Goal: Navigation & Orientation: Find specific page/section

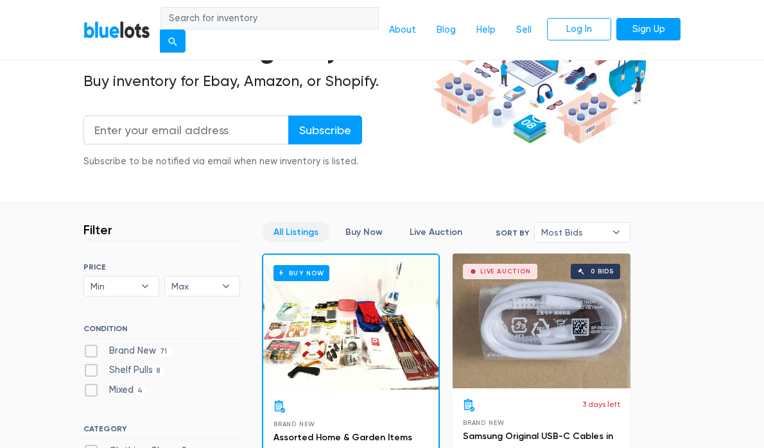
scroll to position [229, 0]
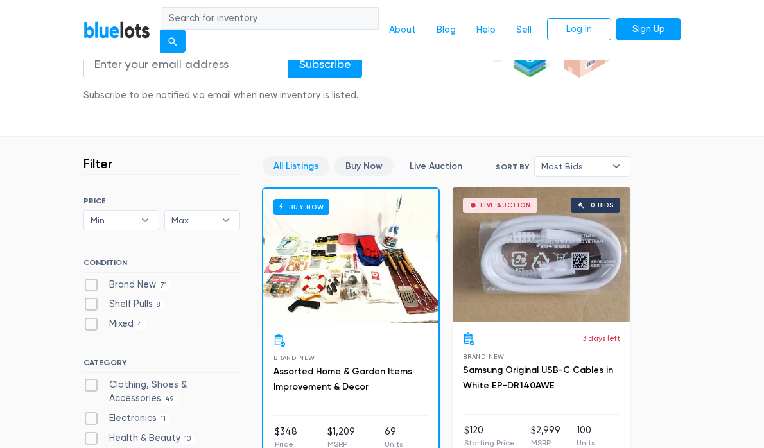
click at [356, 168] on link "Buy Now" at bounding box center [363, 166] width 59 height 20
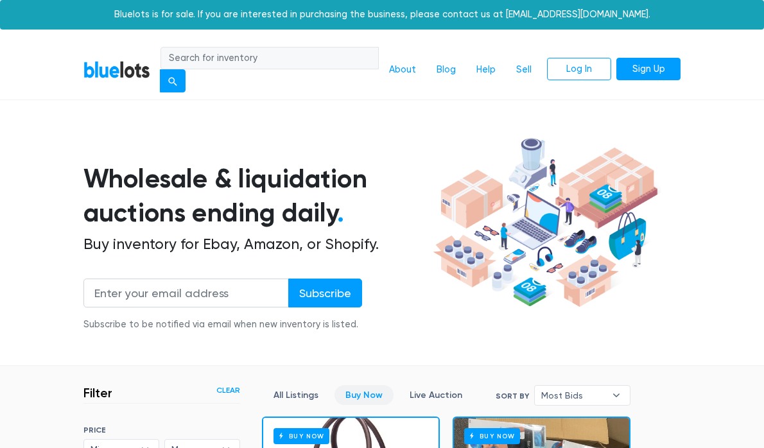
scroll to position [332, 0]
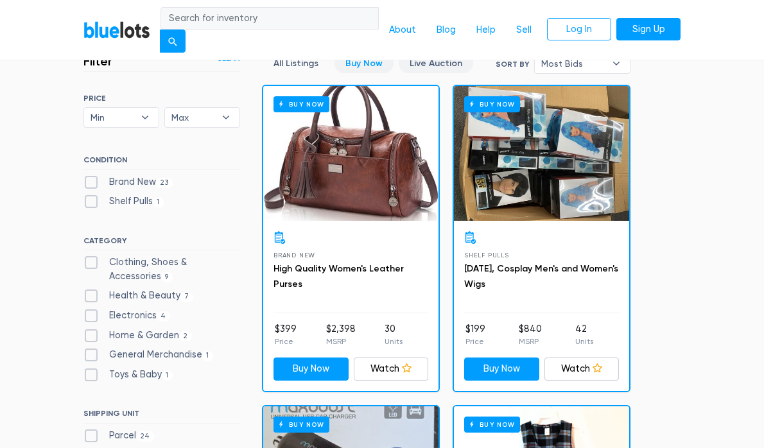
click at [443, 65] on link "Live Auction" at bounding box center [436, 63] width 74 height 20
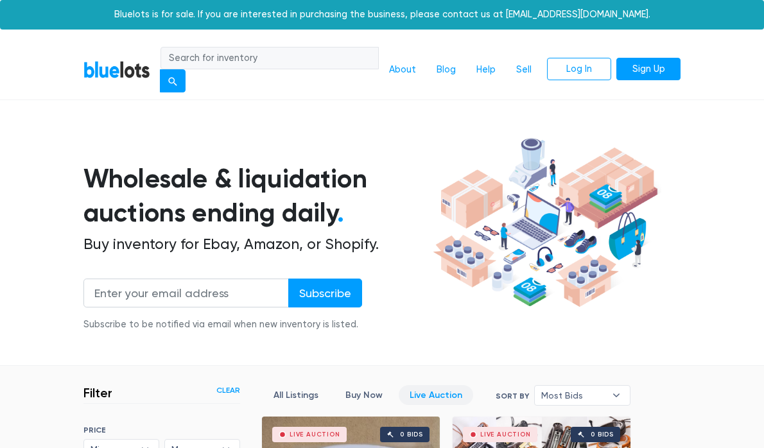
scroll to position [332, 0]
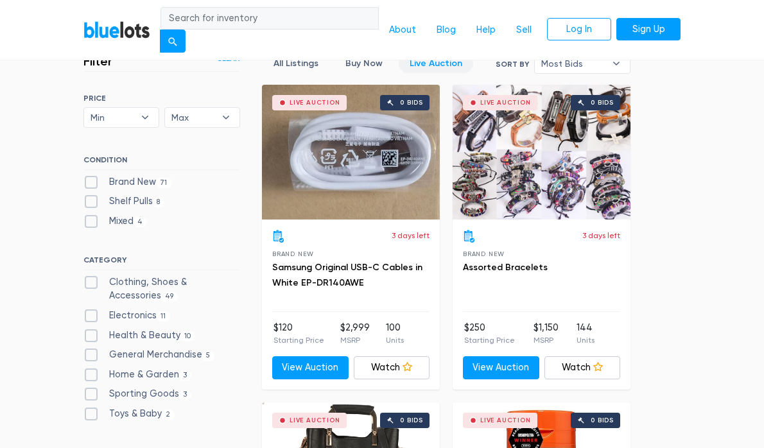
click at [443, 65] on link "Live Auction" at bounding box center [436, 63] width 74 height 20
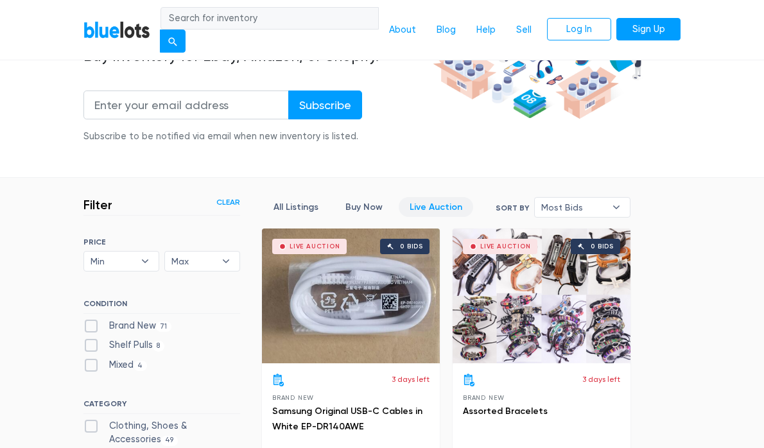
scroll to position [349, 0]
